Goal: Task Accomplishment & Management: Use online tool/utility

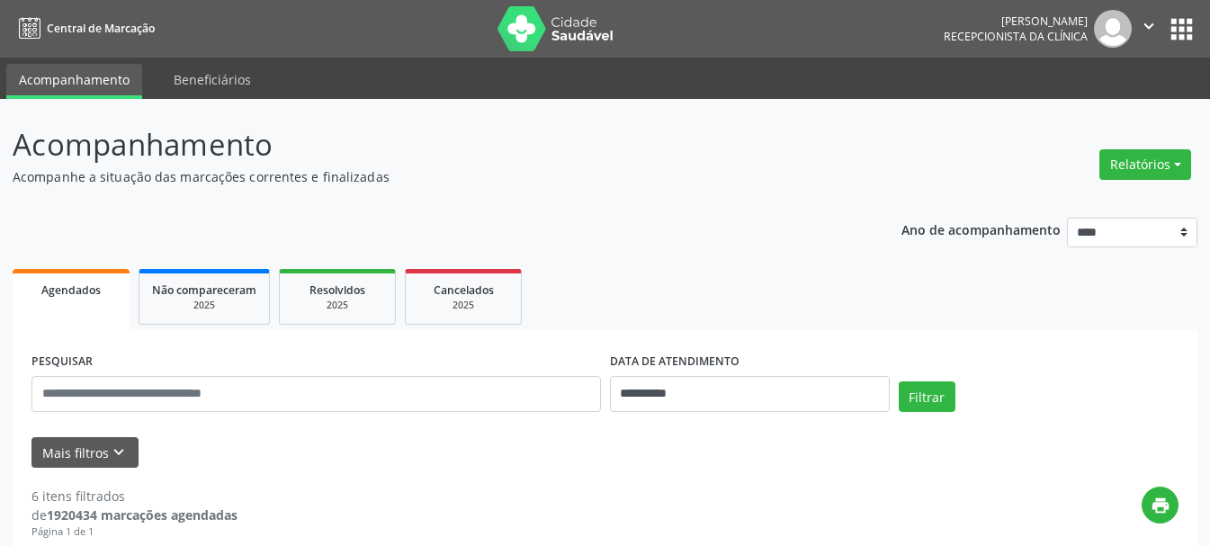
click at [1135, 162] on button "Relatórios" at bounding box center [1145, 164] width 92 height 31
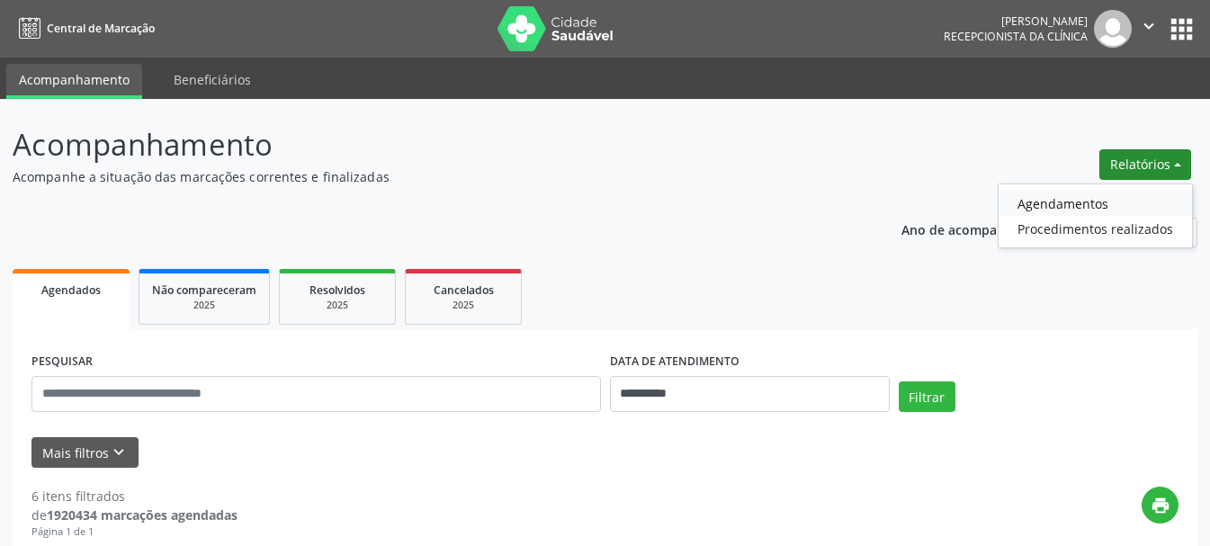
click at [1092, 207] on link "Agendamentos" at bounding box center [1094, 203] width 193 height 25
select select "*"
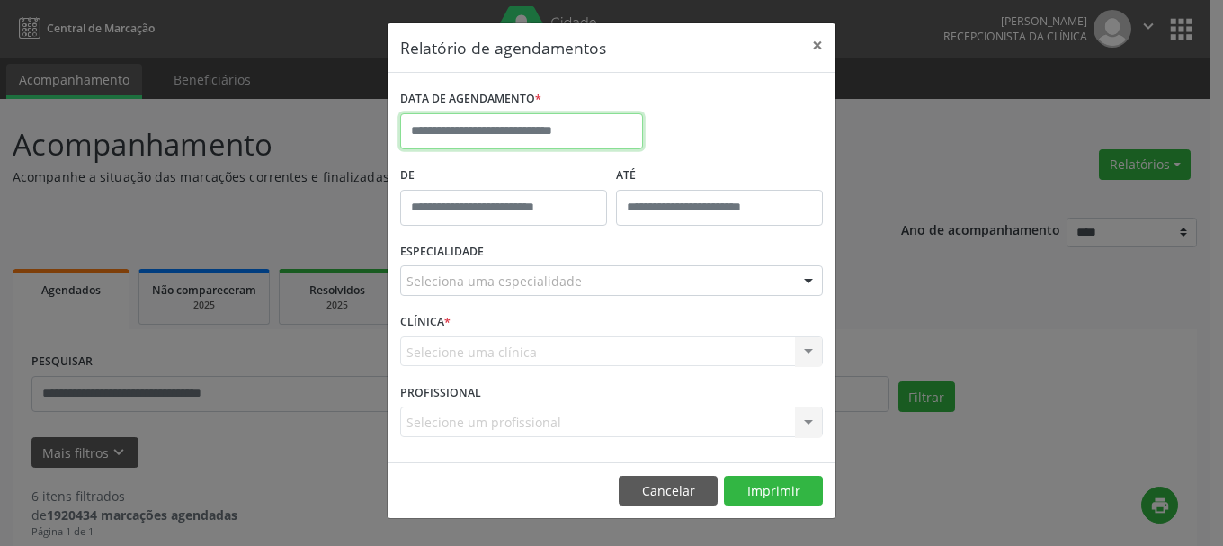
click at [597, 113] on input "text" at bounding box center [521, 131] width 243 height 36
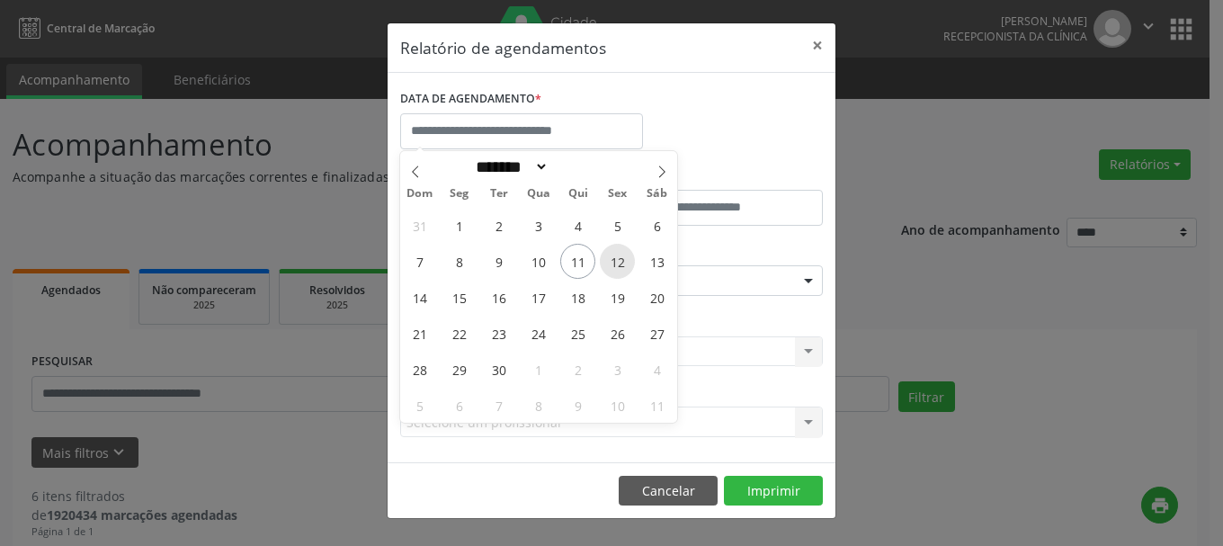
click at [612, 269] on span "12" at bounding box center [617, 261] width 35 height 35
type input "**********"
click at [612, 269] on span "12" at bounding box center [617, 261] width 35 height 35
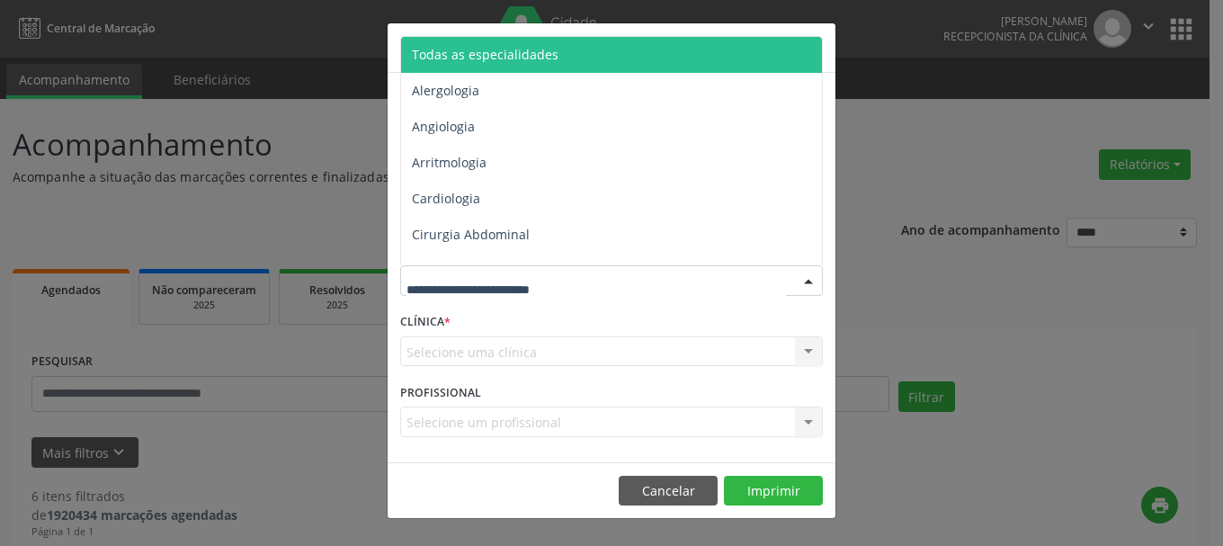
click at [611, 281] on div at bounding box center [611, 280] width 423 height 31
type input "***"
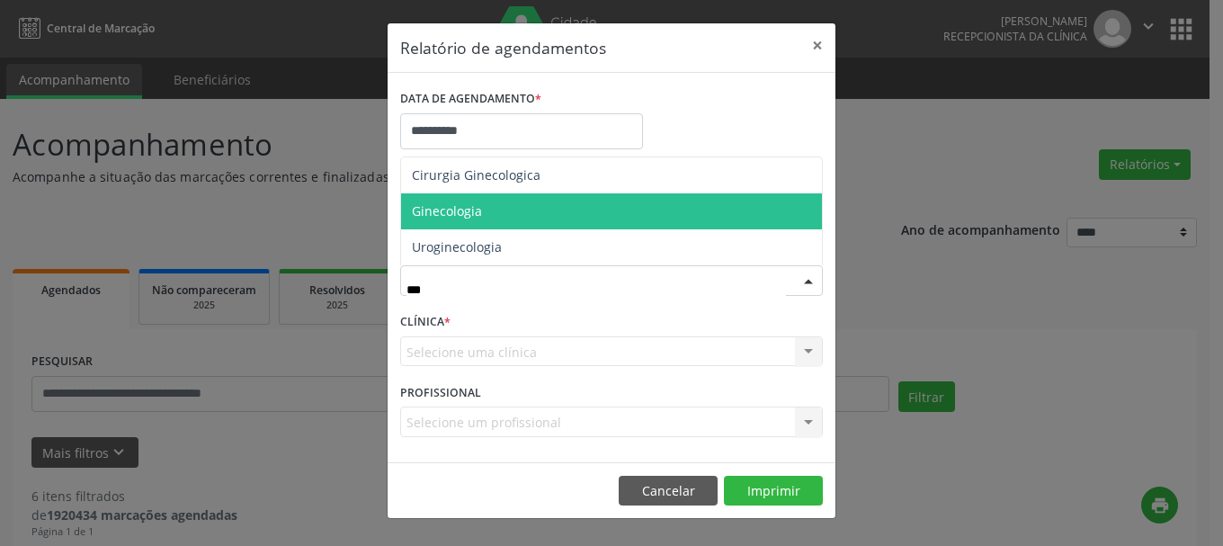
click at [595, 226] on span "Ginecologia" at bounding box center [611, 211] width 421 height 36
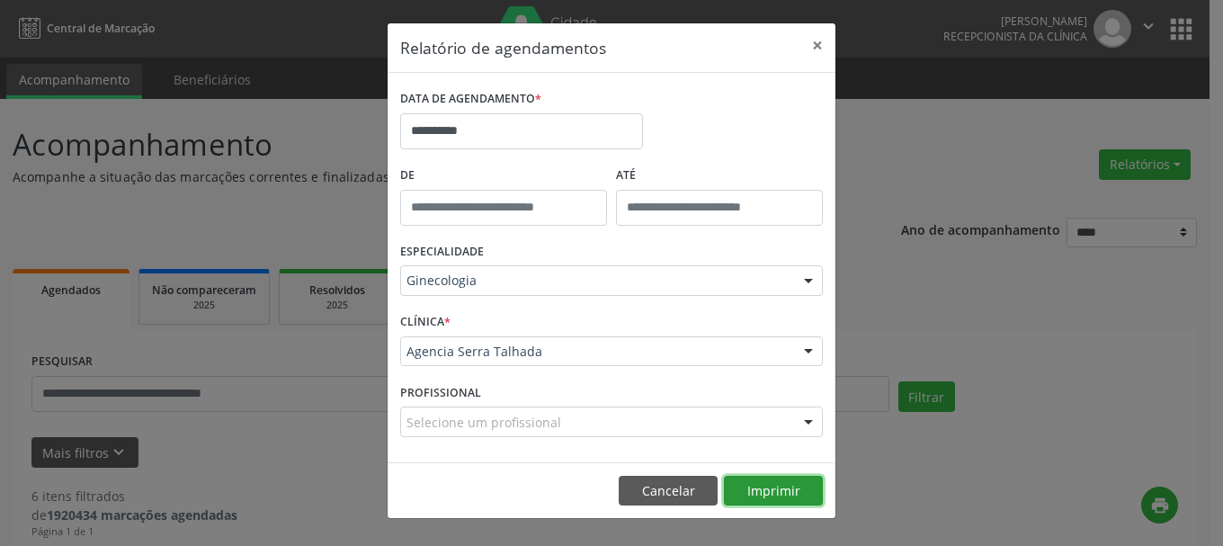
click at [775, 498] on button "Imprimir" at bounding box center [773, 491] width 99 height 31
click at [821, 46] on button "×" at bounding box center [817, 45] width 36 height 44
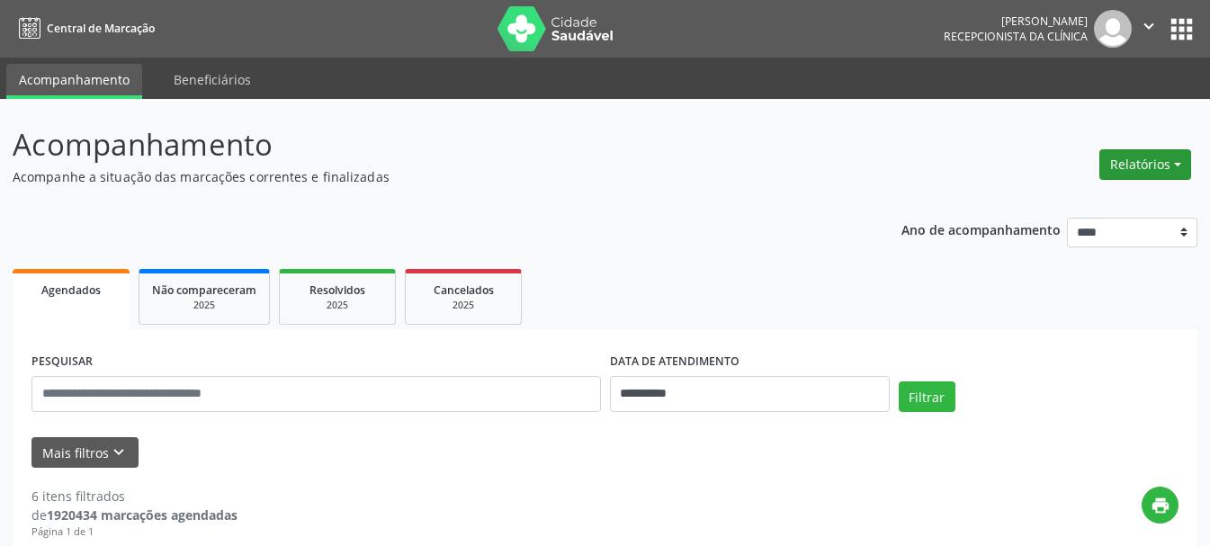
click at [1117, 160] on button "Relatórios" at bounding box center [1145, 164] width 92 height 31
click at [1021, 198] on link "Agendamentos" at bounding box center [1094, 203] width 193 height 25
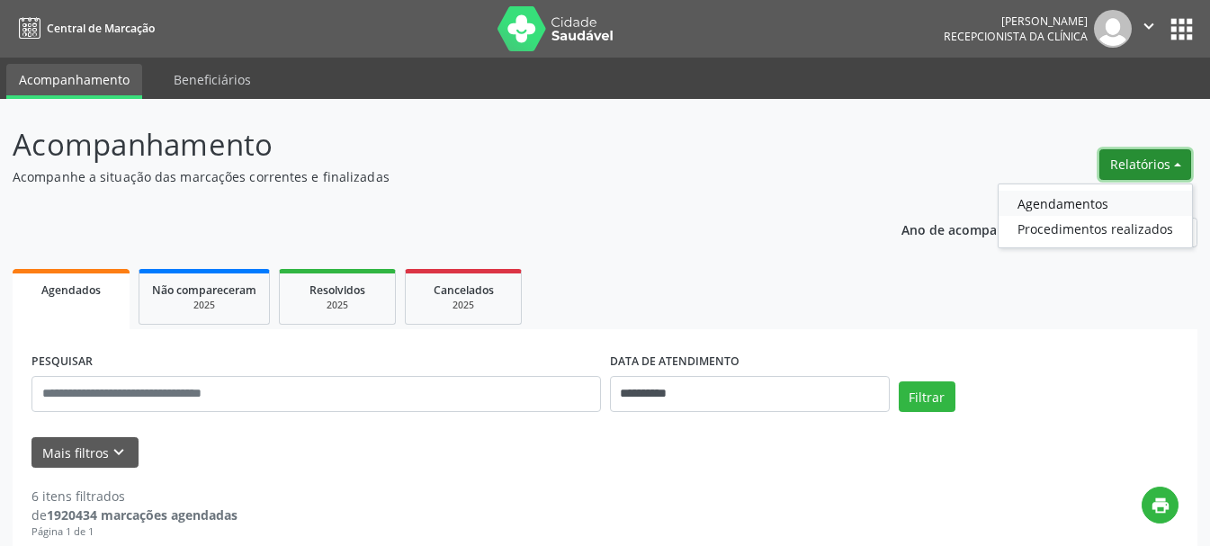
select select "*"
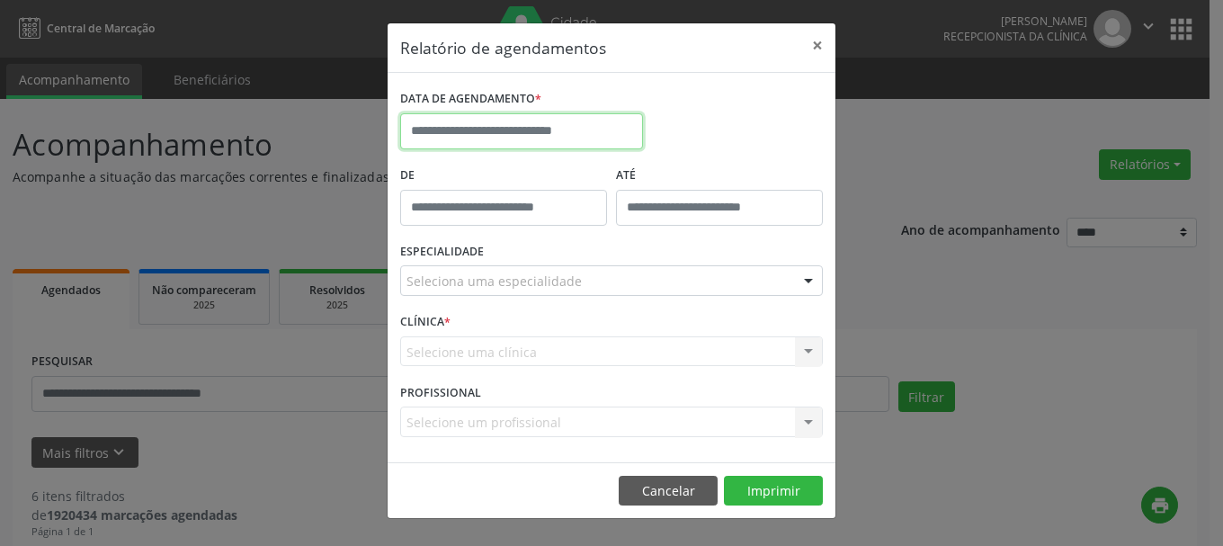
click at [469, 124] on input "text" at bounding box center [521, 131] width 243 height 36
click at [767, 138] on div "DATA DE AGENDAMENTO *" at bounding box center [612, 123] width 432 height 76
click at [824, 47] on button "×" at bounding box center [817, 45] width 36 height 44
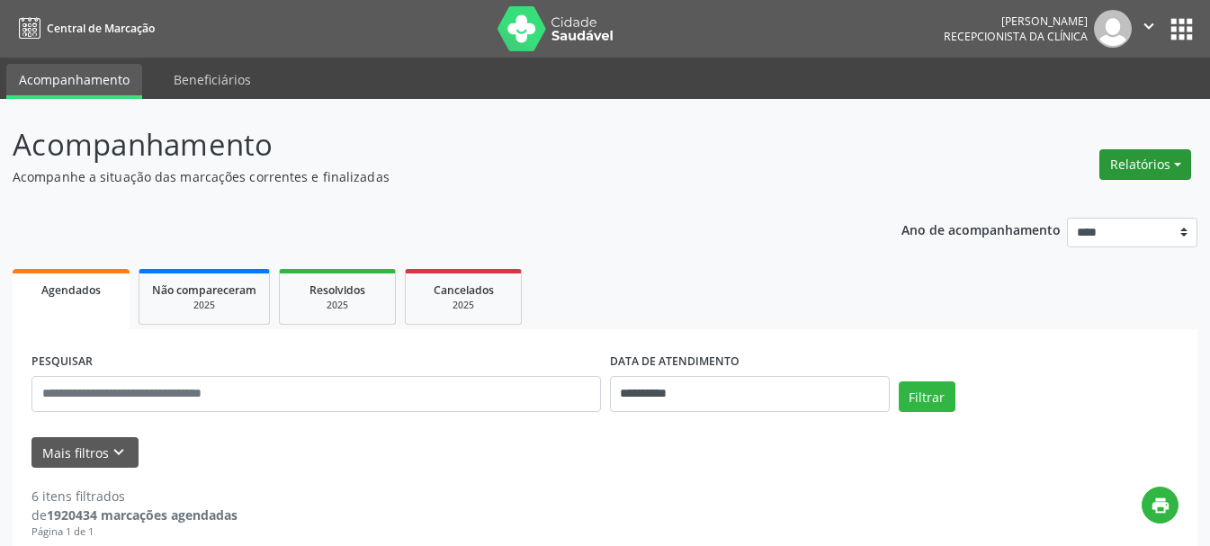
click at [1156, 170] on button "Relatórios" at bounding box center [1145, 164] width 92 height 31
click at [1091, 202] on link "Agendamentos" at bounding box center [1094, 203] width 193 height 25
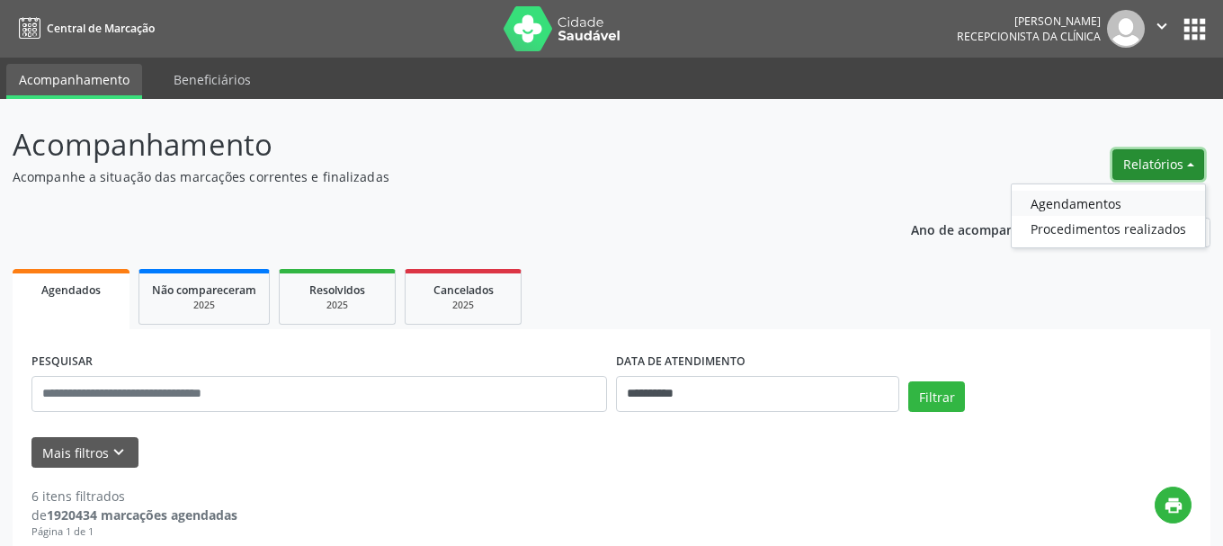
select select "*"
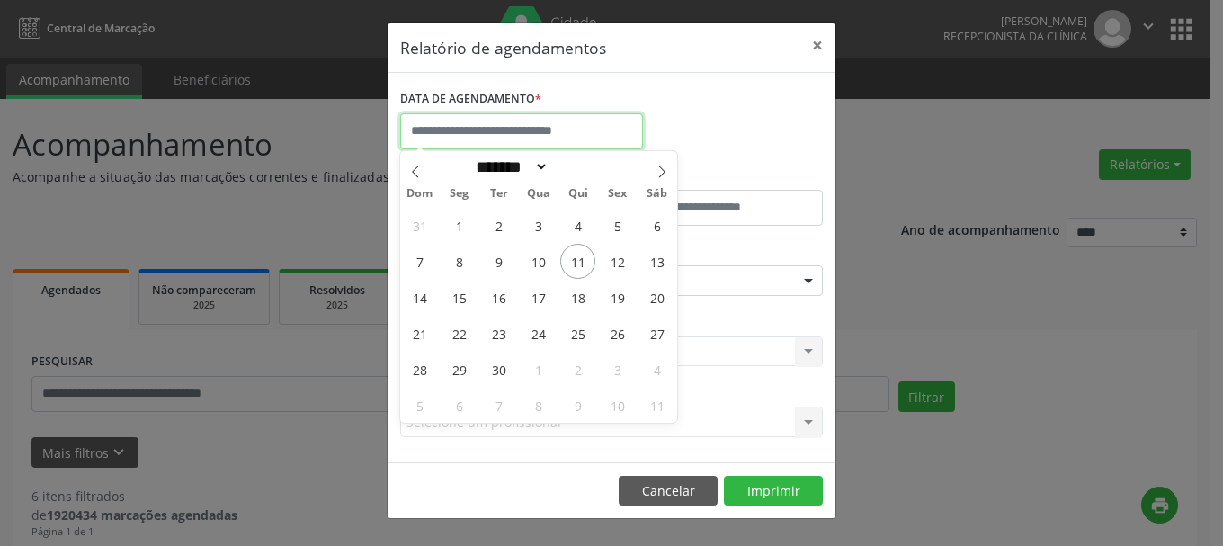
click at [567, 138] on input "text" at bounding box center [521, 131] width 243 height 36
click at [614, 266] on span "12" at bounding box center [617, 261] width 35 height 35
type input "**********"
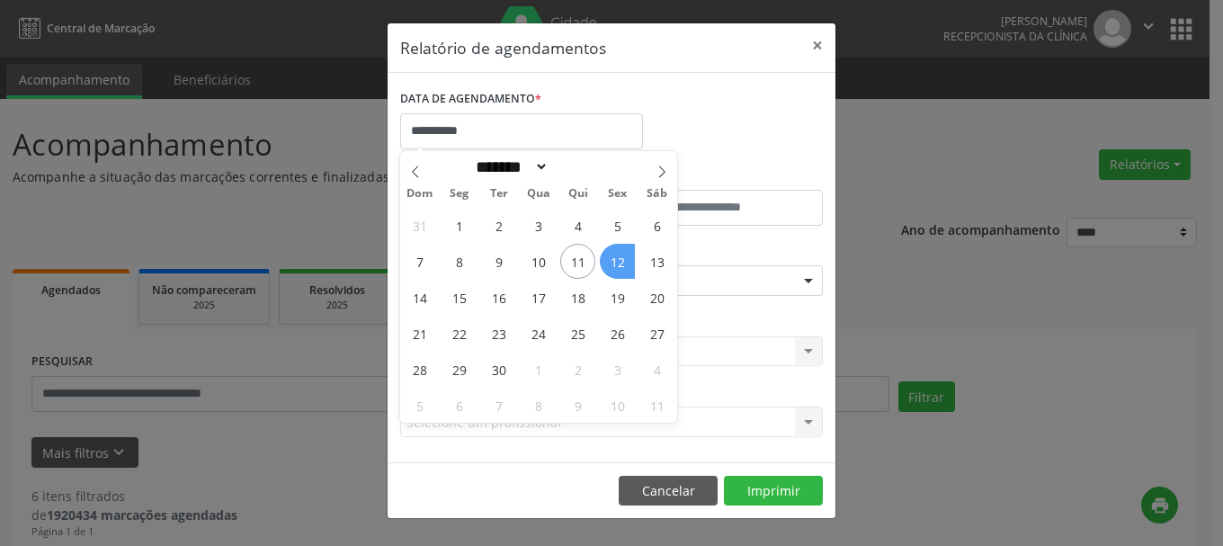
click at [615, 266] on span "12" at bounding box center [617, 261] width 35 height 35
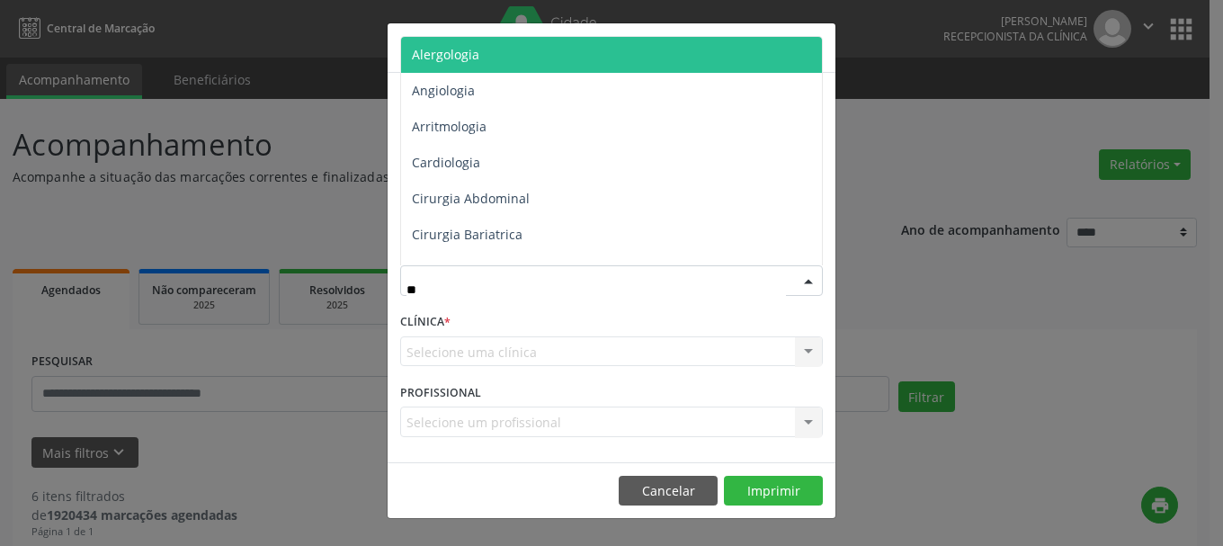
type input "***"
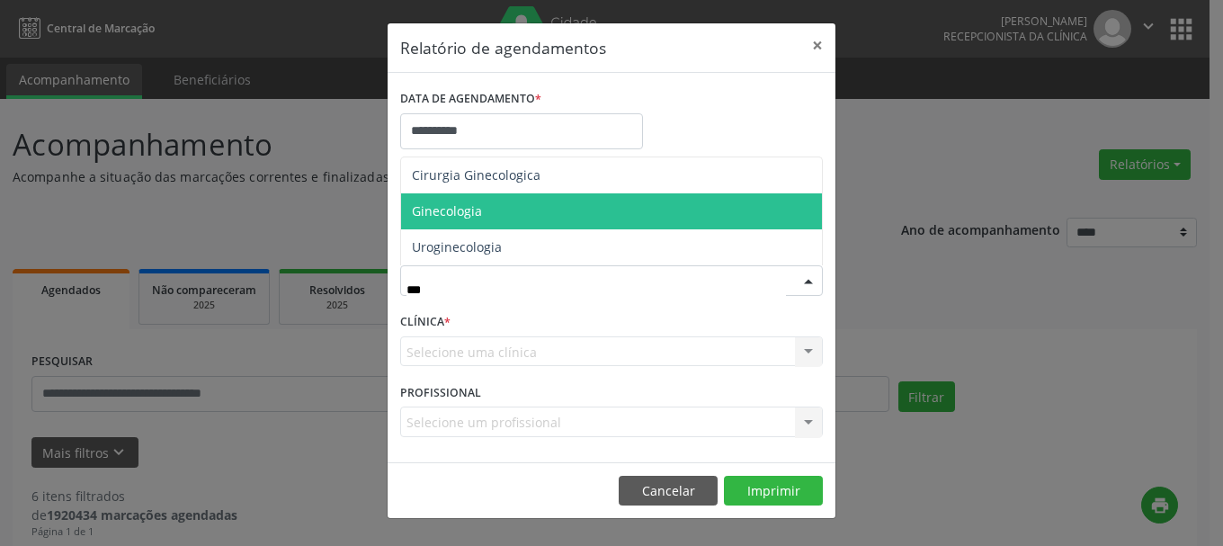
click at [481, 219] on span "Ginecologia" at bounding box center [611, 211] width 421 height 36
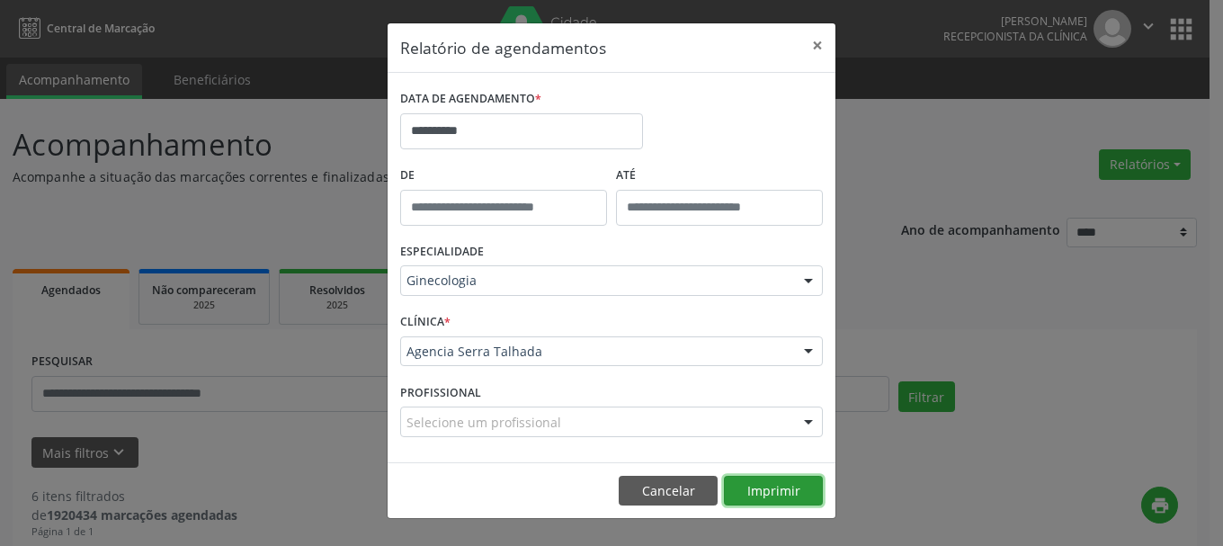
click at [735, 491] on button "Imprimir" at bounding box center [773, 491] width 99 height 31
click at [817, 48] on button "×" at bounding box center [817, 45] width 36 height 44
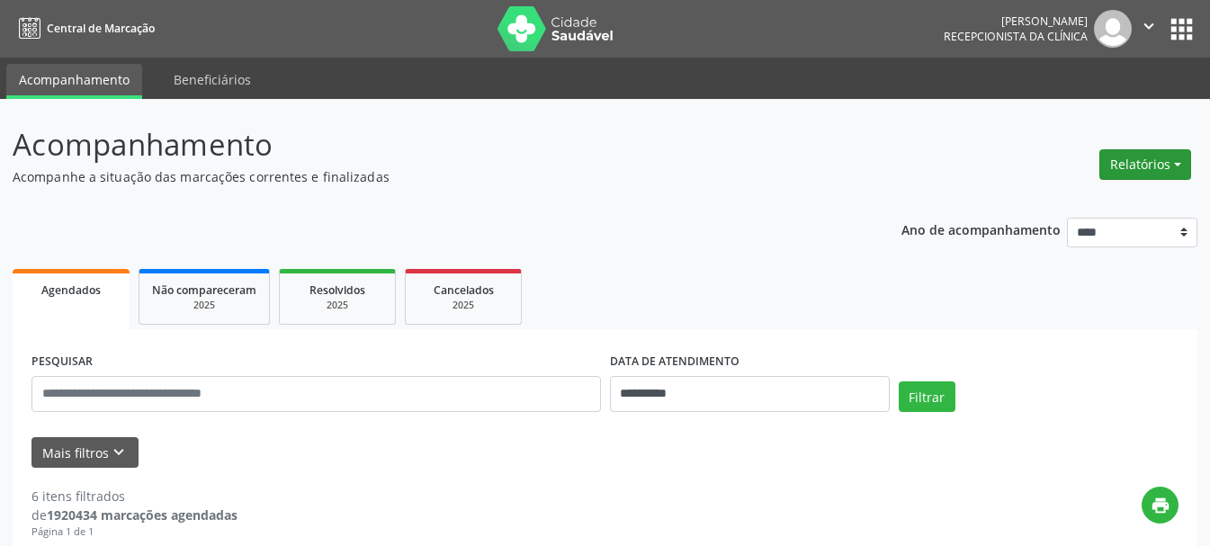
click at [1149, 155] on button "Relatórios" at bounding box center [1145, 164] width 92 height 31
click at [1102, 193] on link "Agendamentos" at bounding box center [1094, 203] width 193 height 25
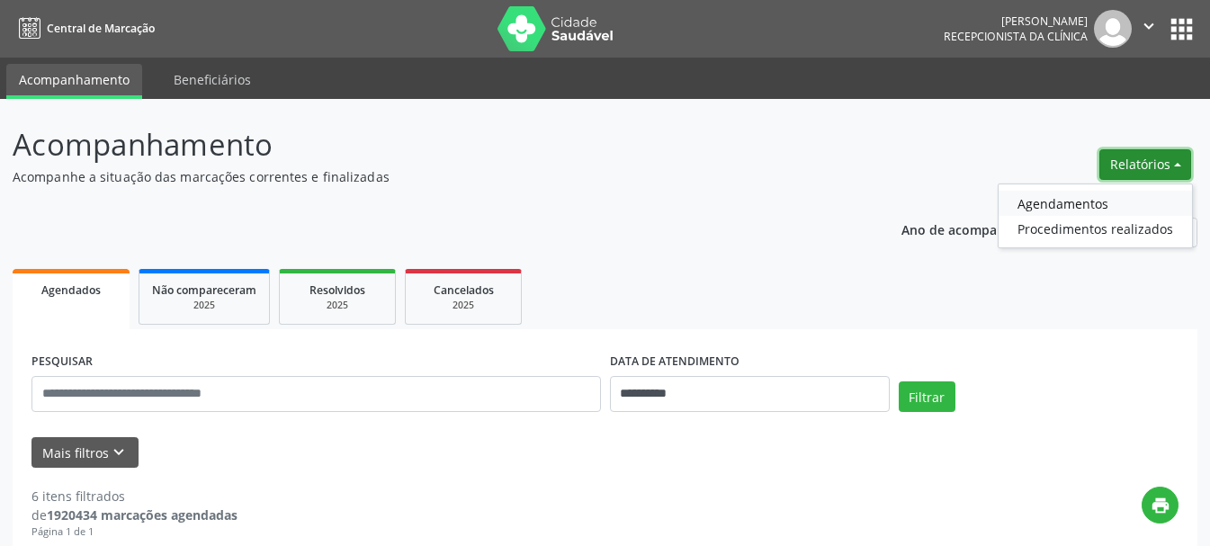
select select "*"
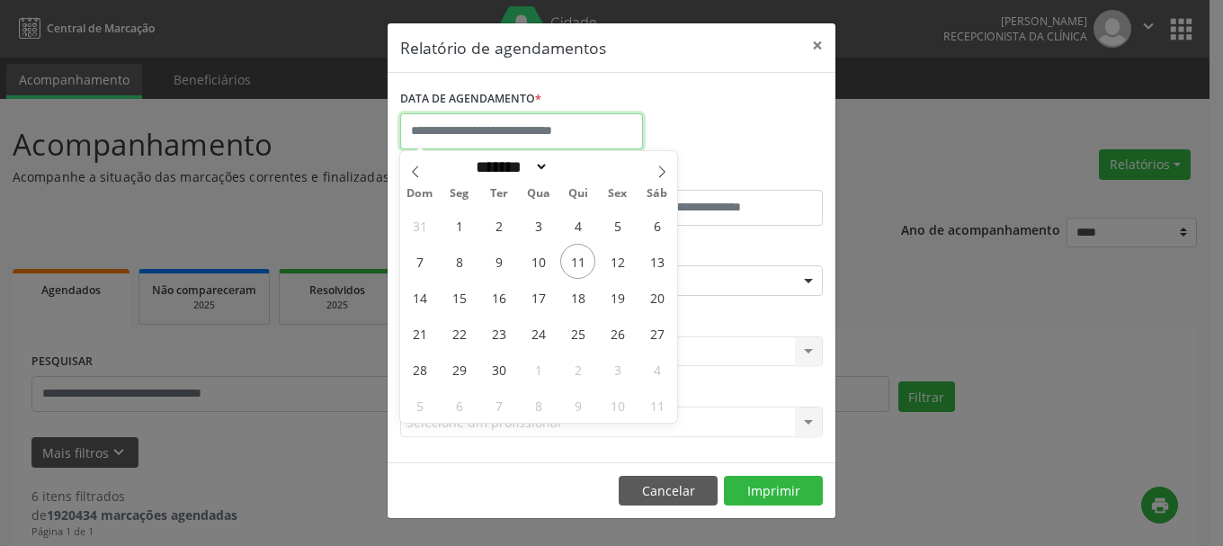
click at [562, 125] on input "text" at bounding box center [521, 131] width 243 height 36
click at [577, 266] on span "11" at bounding box center [577, 261] width 35 height 35
type input "**********"
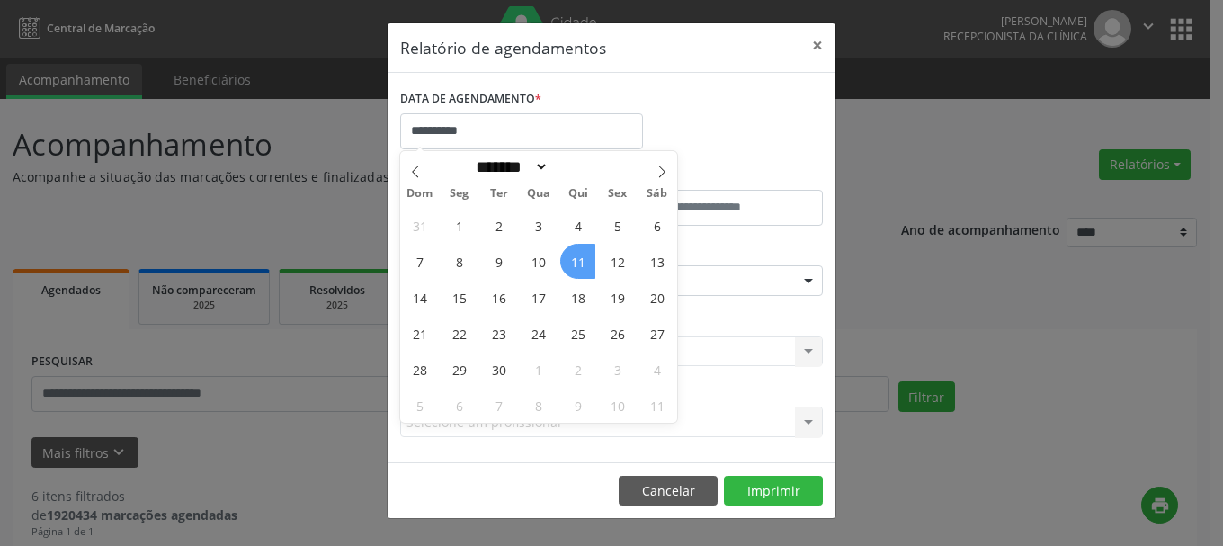
click at [577, 266] on span "11" at bounding box center [577, 261] width 35 height 35
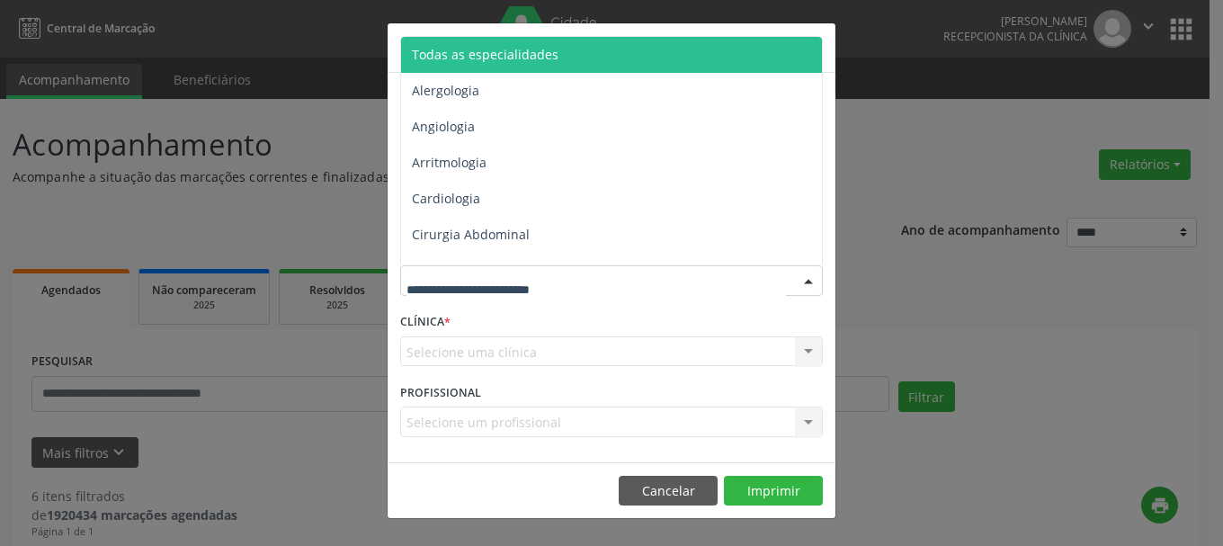
click at [576, 281] on div at bounding box center [611, 280] width 423 height 31
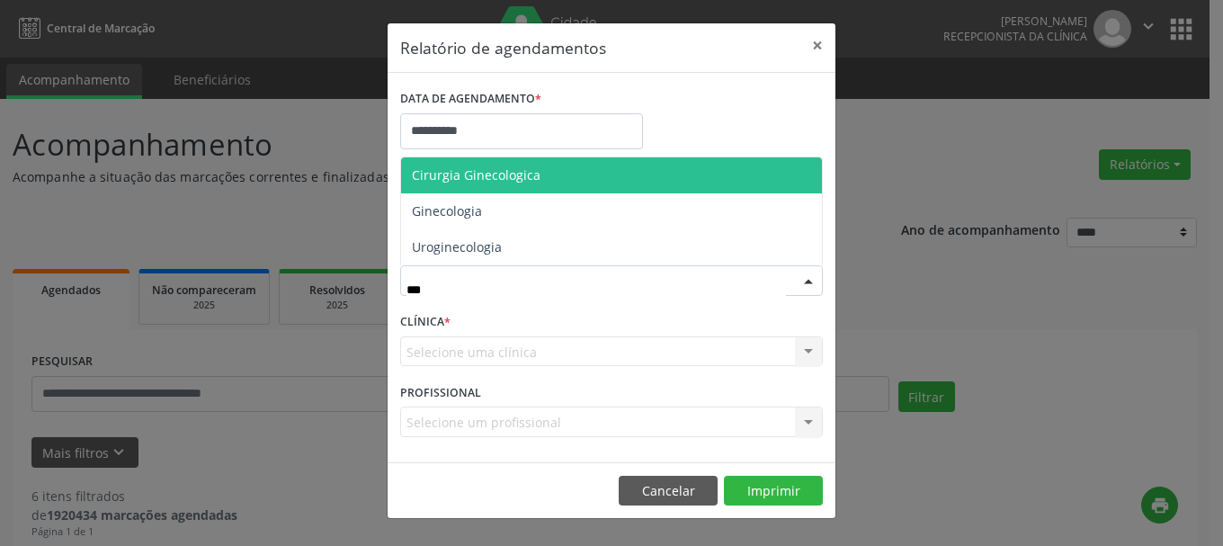
type input "****"
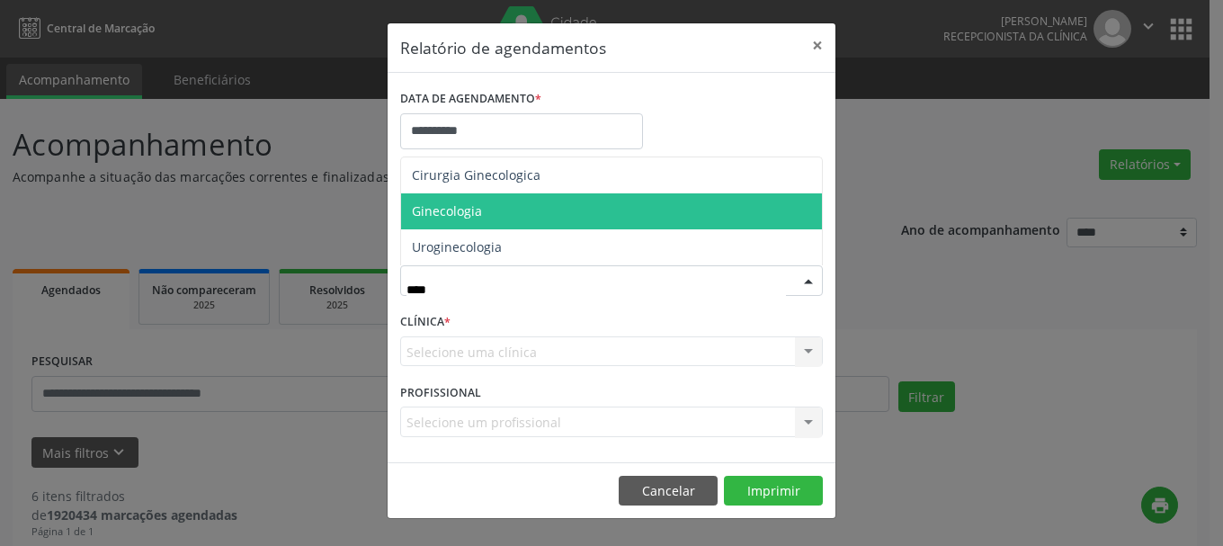
click at [543, 206] on span "Ginecologia" at bounding box center [611, 211] width 421 height 36
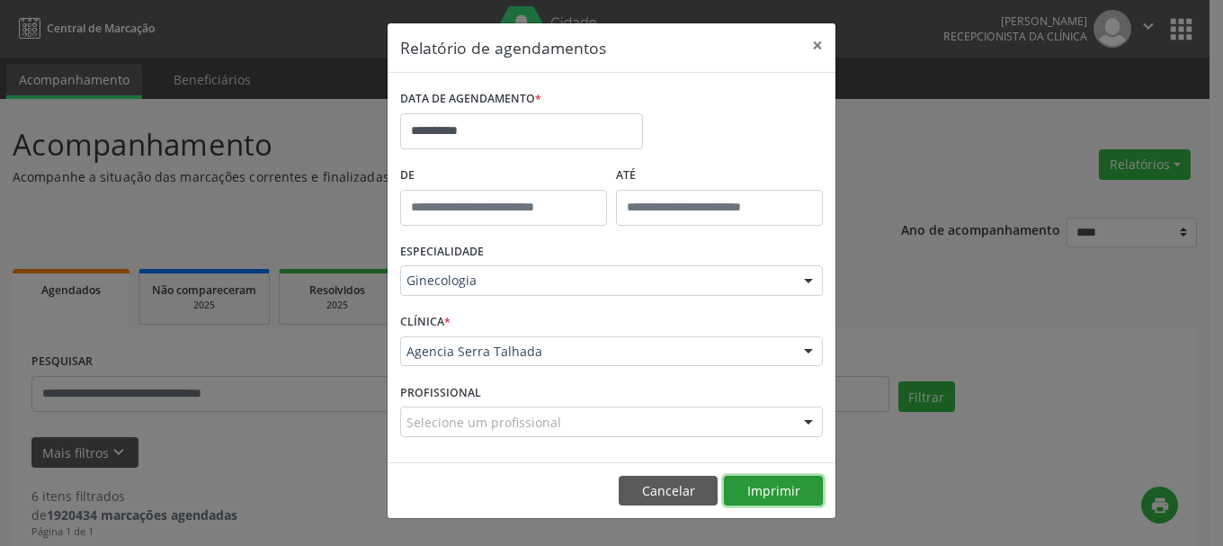
click at [764, 487] on button "Imprimir" at bounding box center [773, 491] width 99 height 31
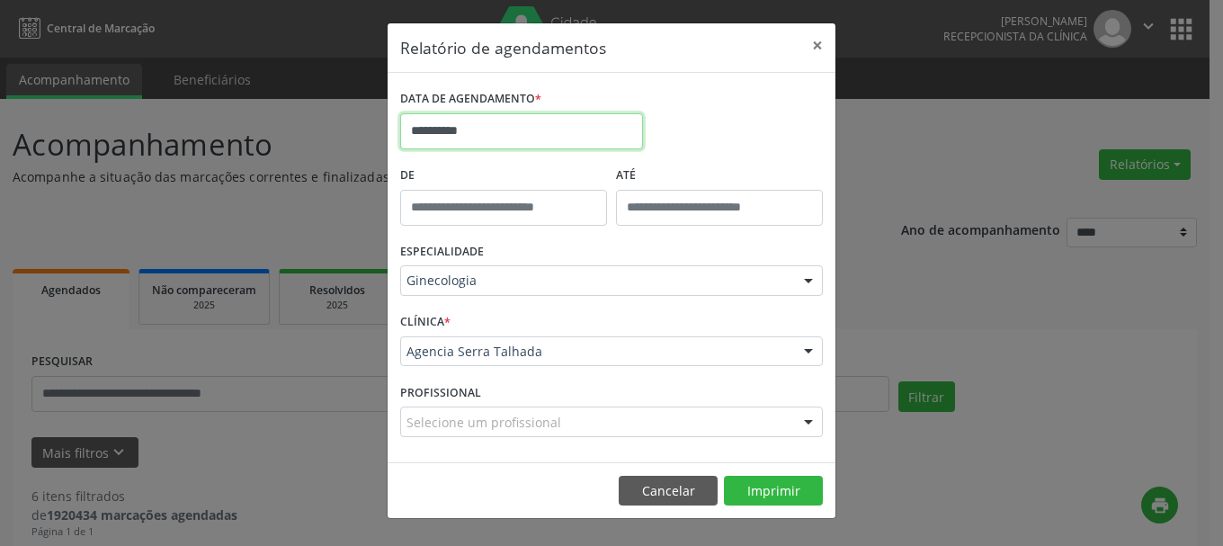
click at [449, 122] on input "**********" at bounding box center [521, 131] width 243 height 36
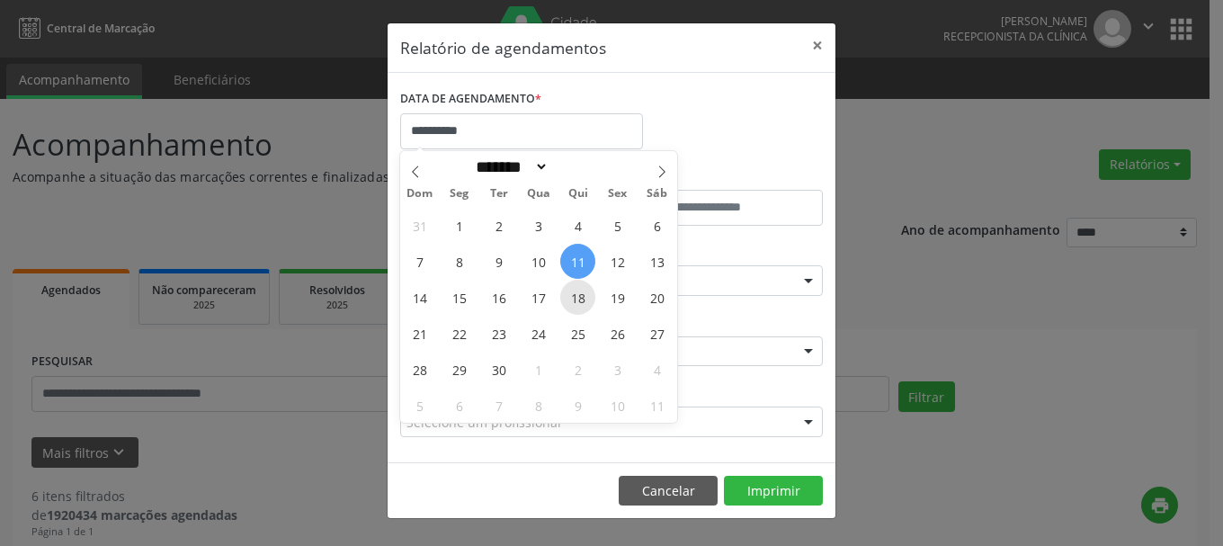
click at [584, 296] on span "18" at bounding box center [577, 297] width 35 height 35
type input "**********"
click at [584, 296] on span "18" at bounding box center [577, 297] width 35 height 35
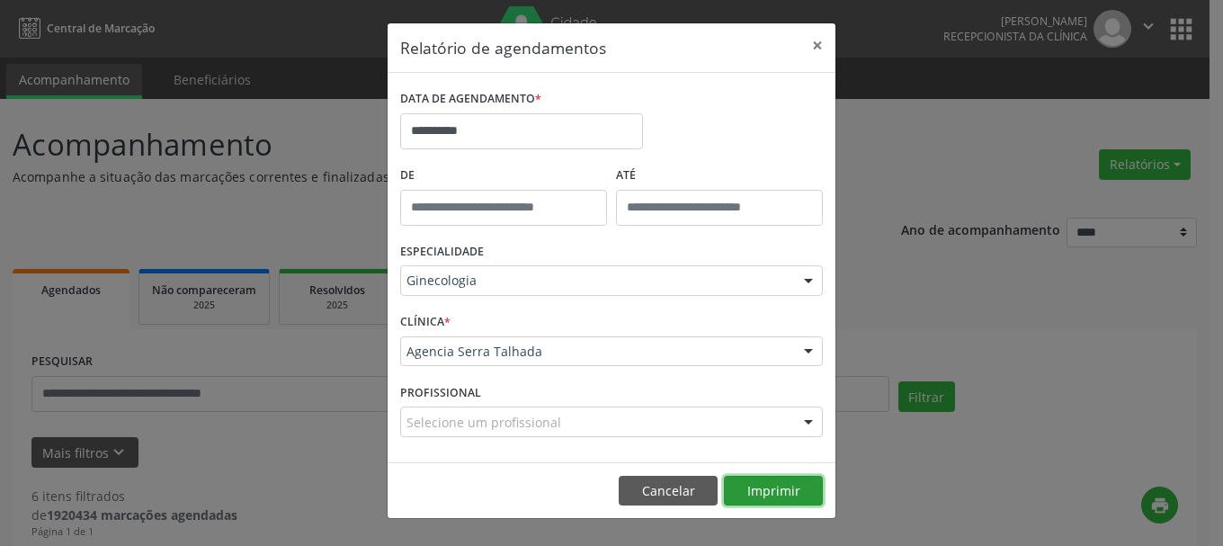
click at [771, 495] on button "Imprimir" at bounding box center [773, 491] width 99 height 31
